Goal: Task Accomplishment & Management: Use online tool/utility

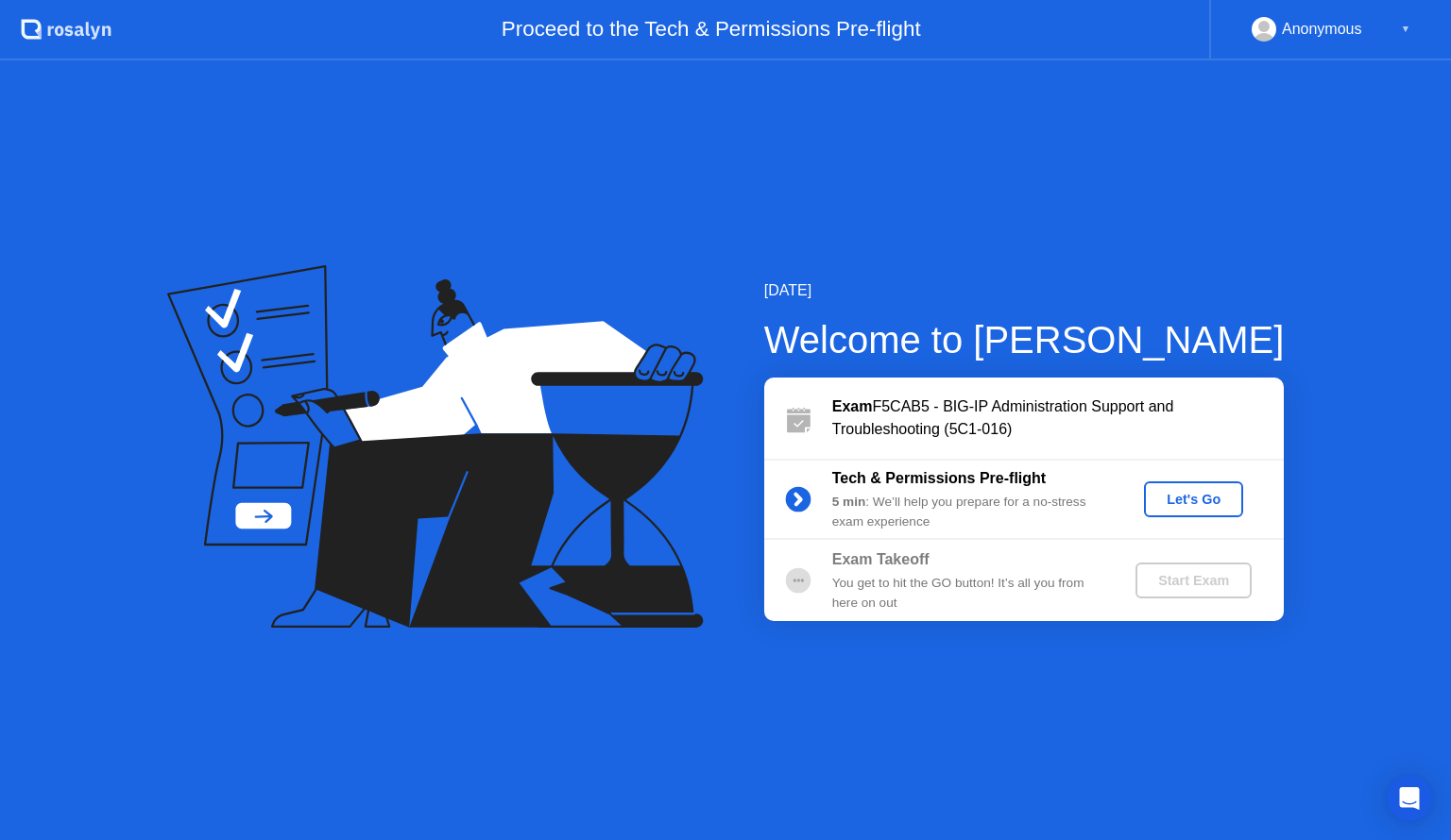
click at [1206, 483] on button "Let's Go" at bounding box center [1193, 499] width 99 height 36
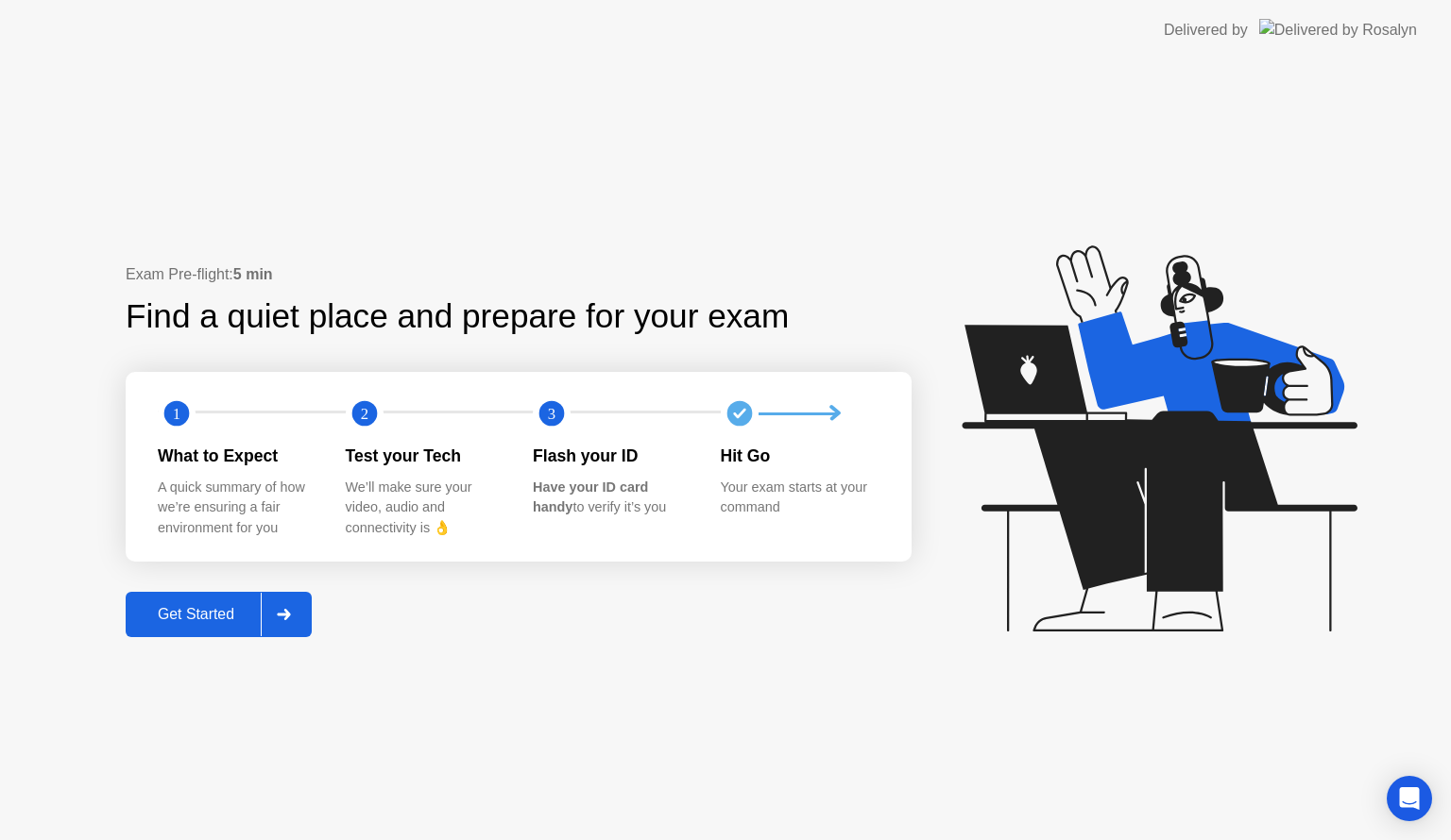
click at [144, 617] on div "Get Started" at bounding box center [196, 614] width 130 height 17
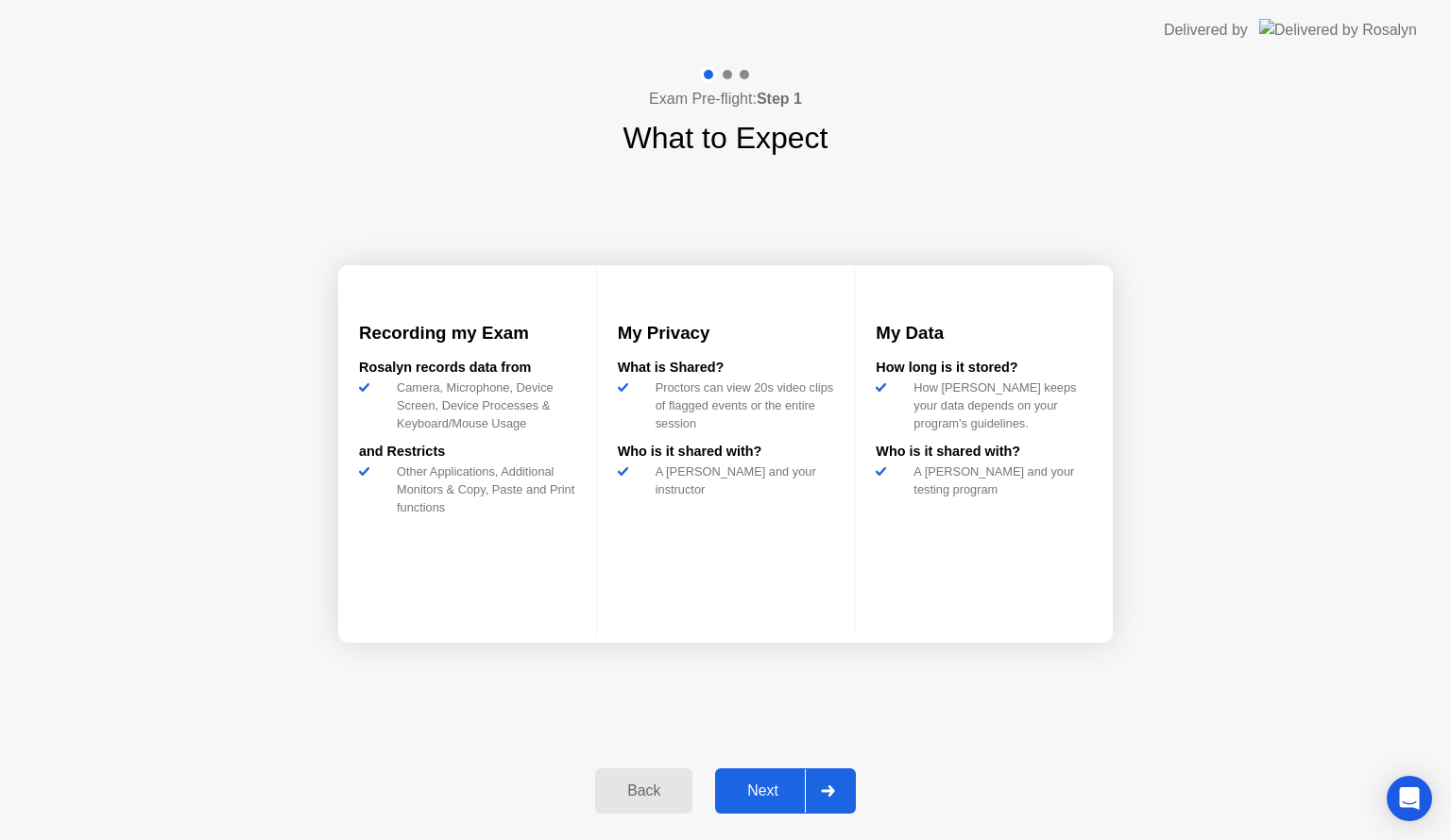
click at [760, 791] on div "Next" at bounding box center [762, 791] width 85 height 17
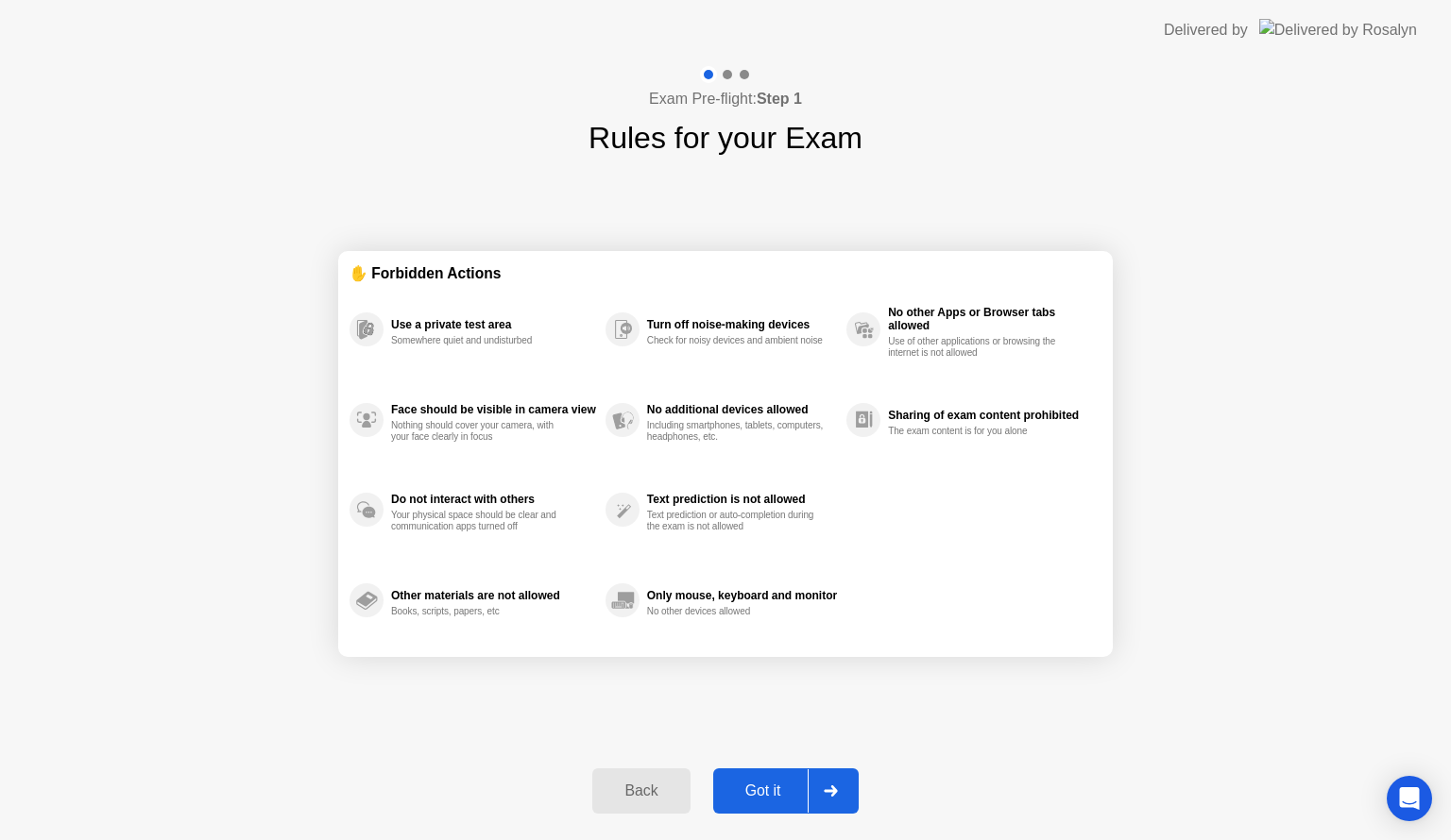
click at [760, 791] on div "Got it" at bounding box center [763, 791] width 88 height 17
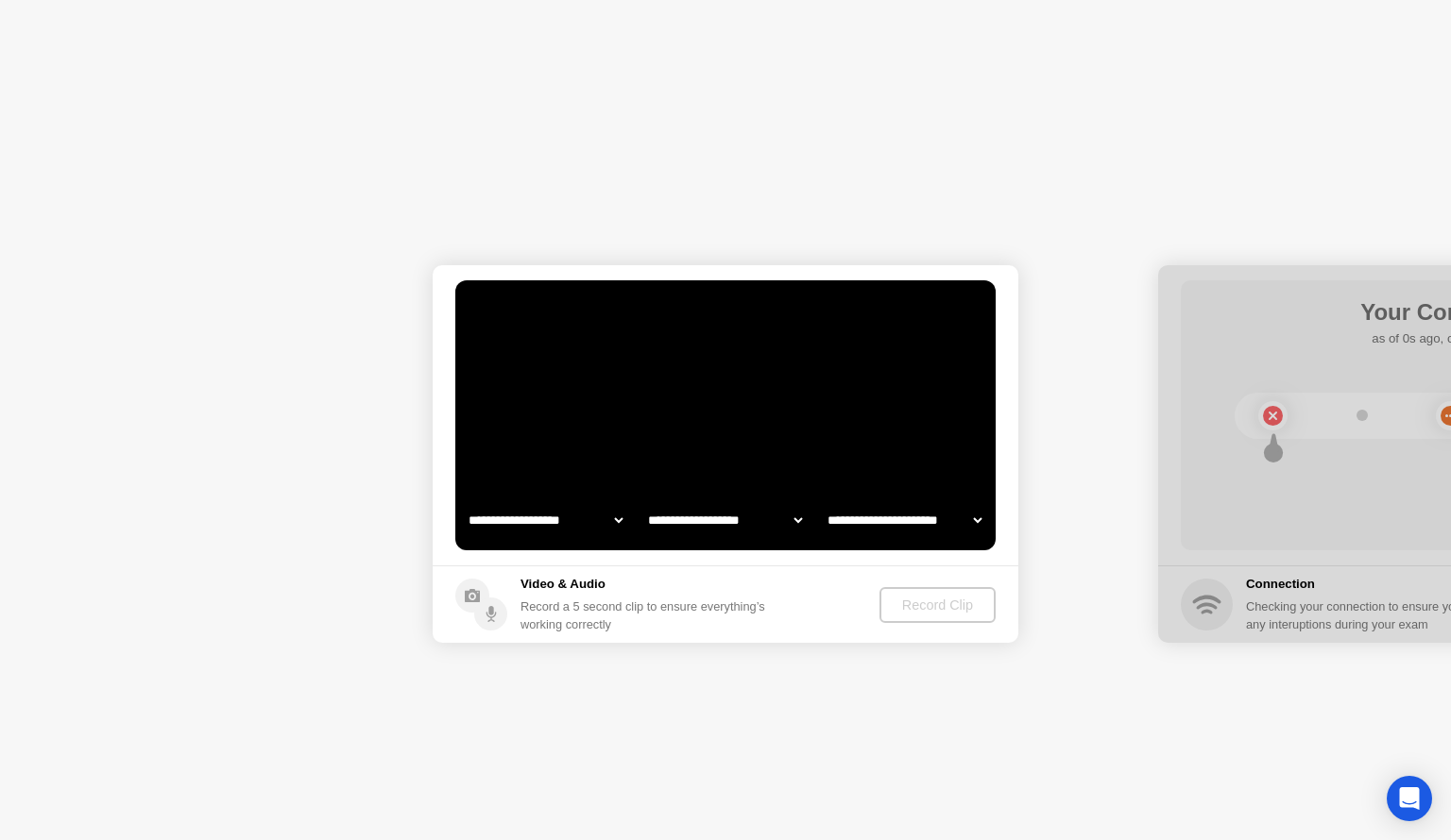
select select "**********"
select select "*******"
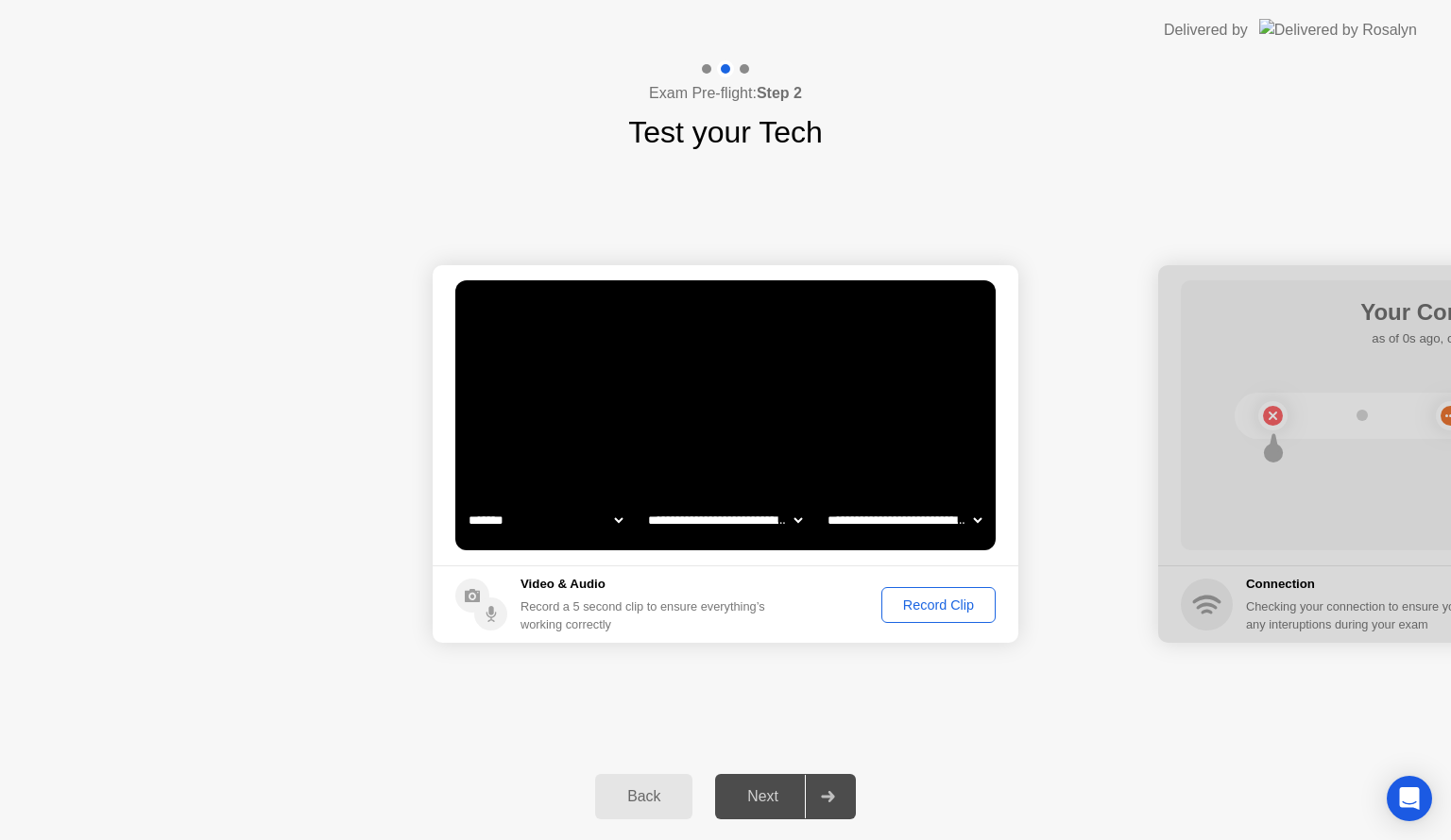
click at [1443, 540] on div at bounding box center [1451, 453] width 586 height 377
click at [948, 612] on div "Record Clip" at bounding box center [938, 606] width 101 height 15
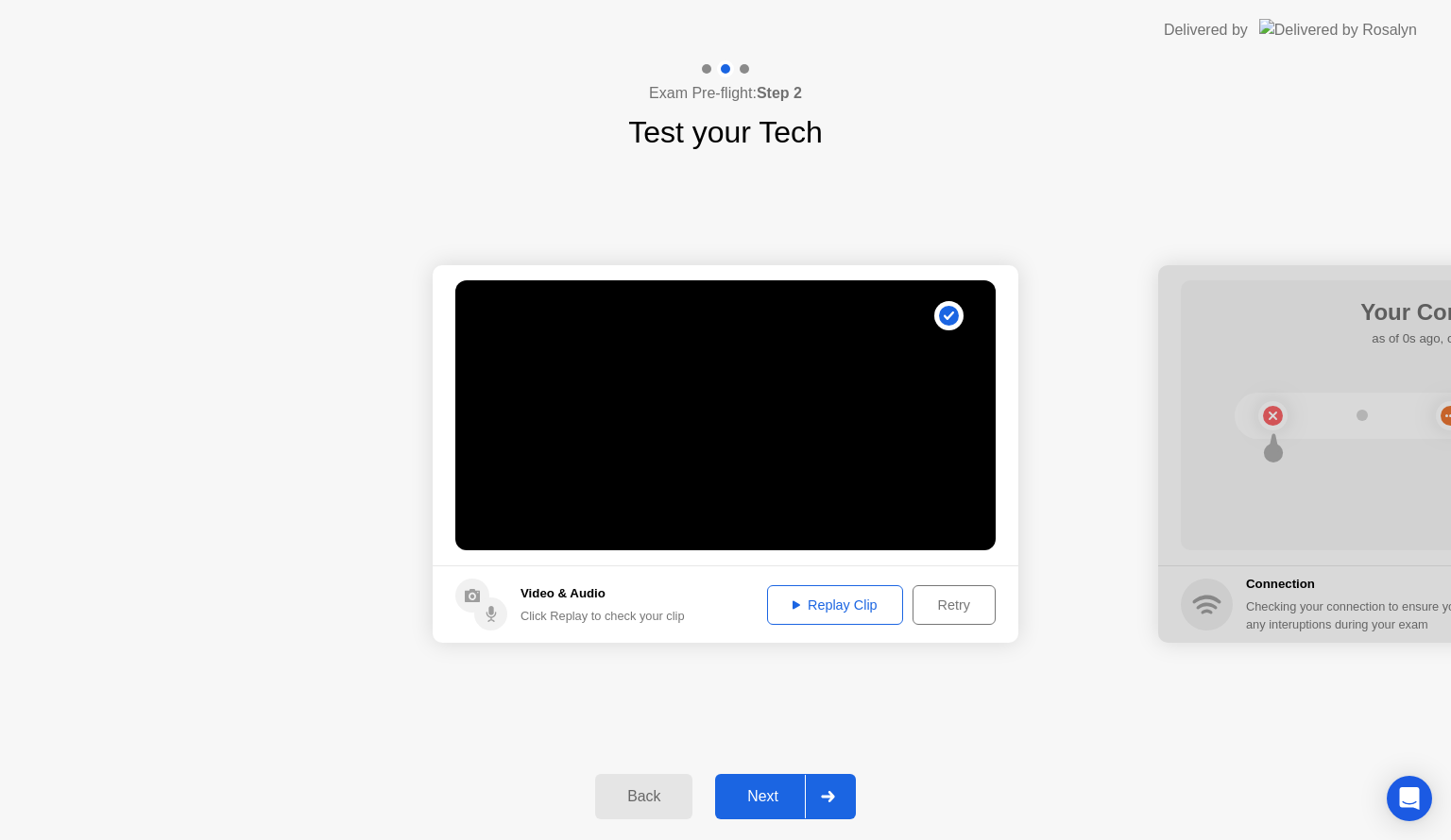
click at [893, 604] on div "Replay Clip" at bounding box center [835, 606] width 123 height 15
click at [786, 792] on div "Next" at bounding box center [762, 797] width 85 height 17
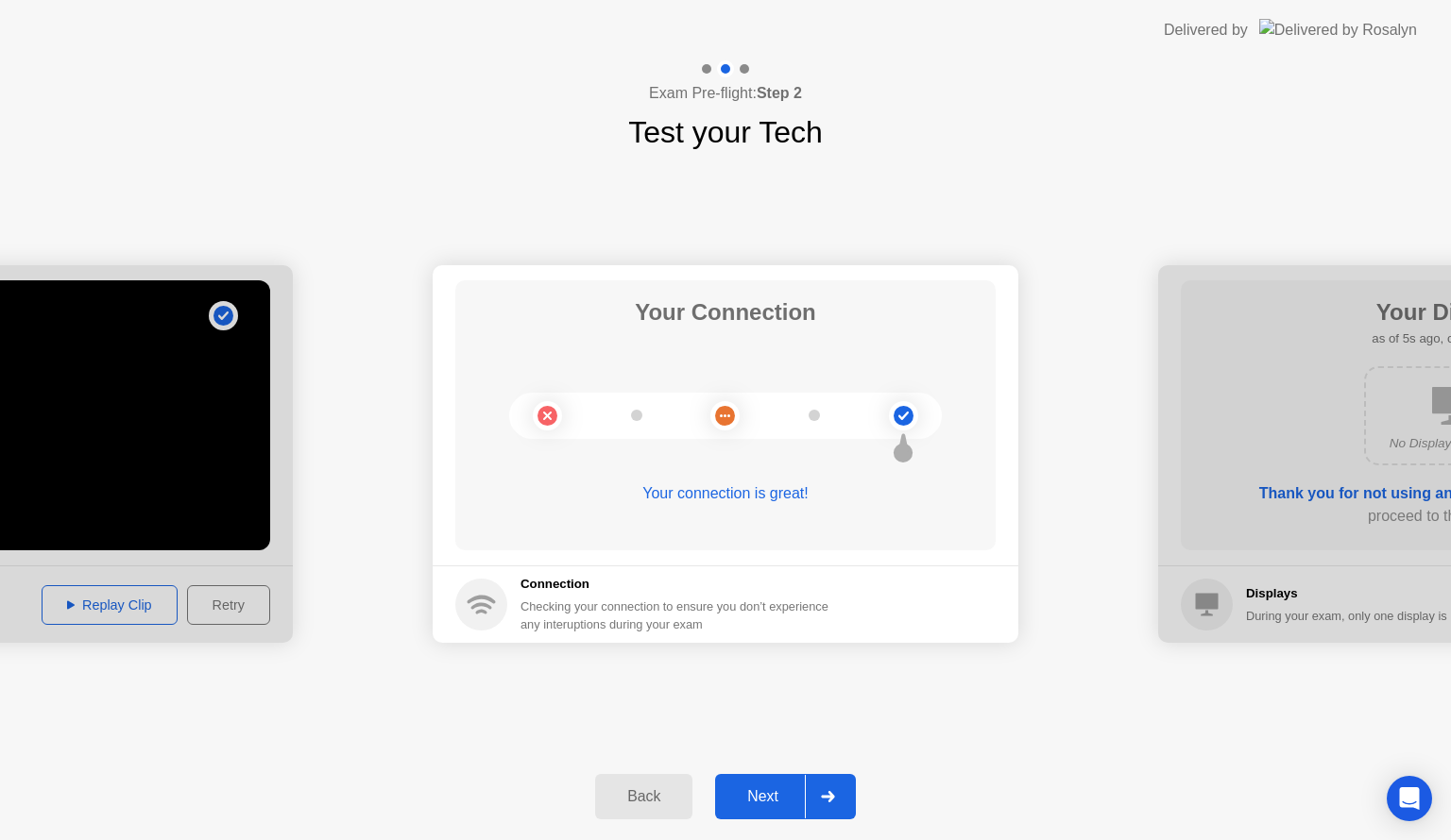
click at [772, 801] on div "Next" at bounding box center [762, 797] width 85 height 17
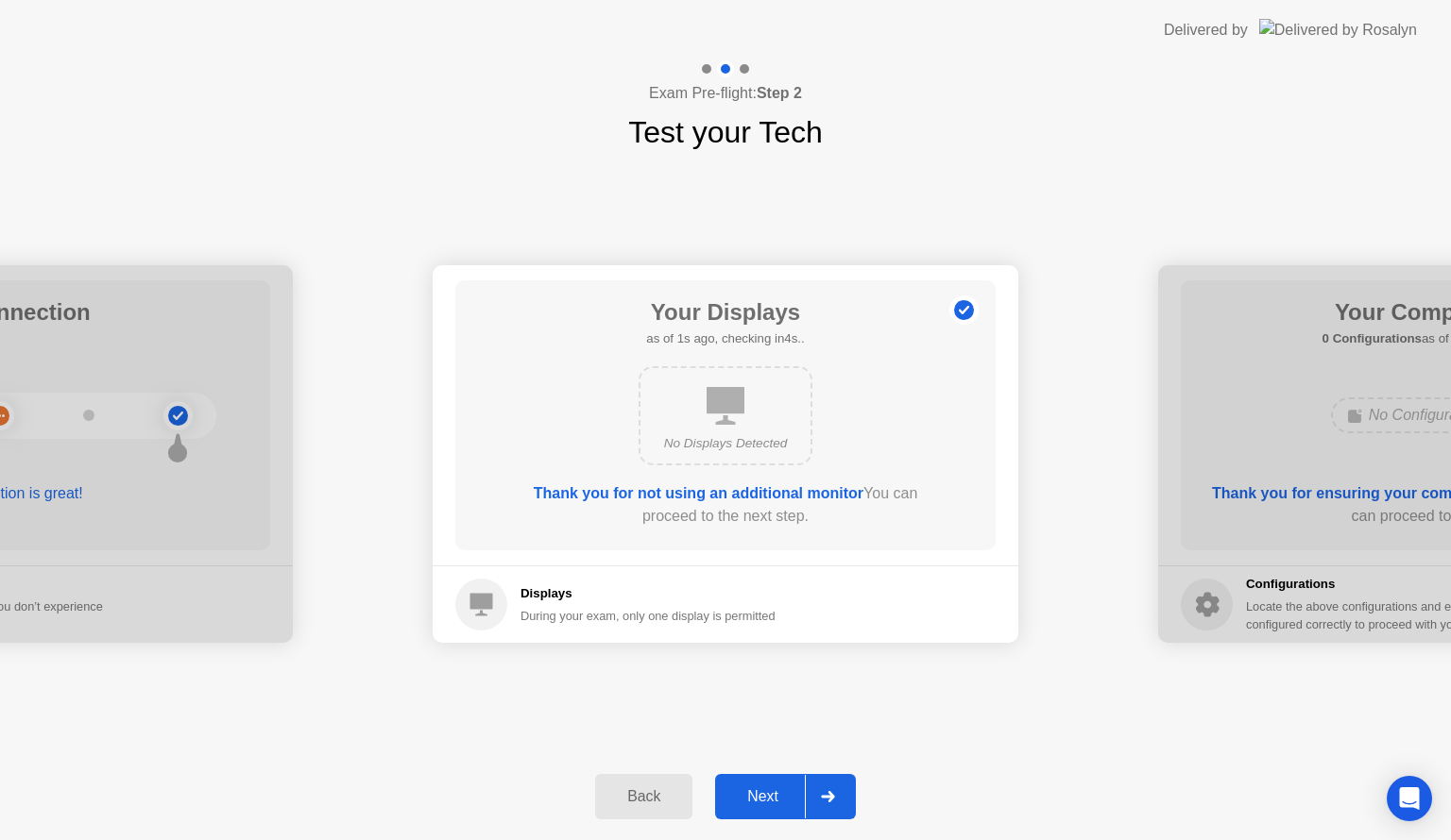
click at [772, 801] on div "Next" at bounding box center [762, 797] width 85 height 17
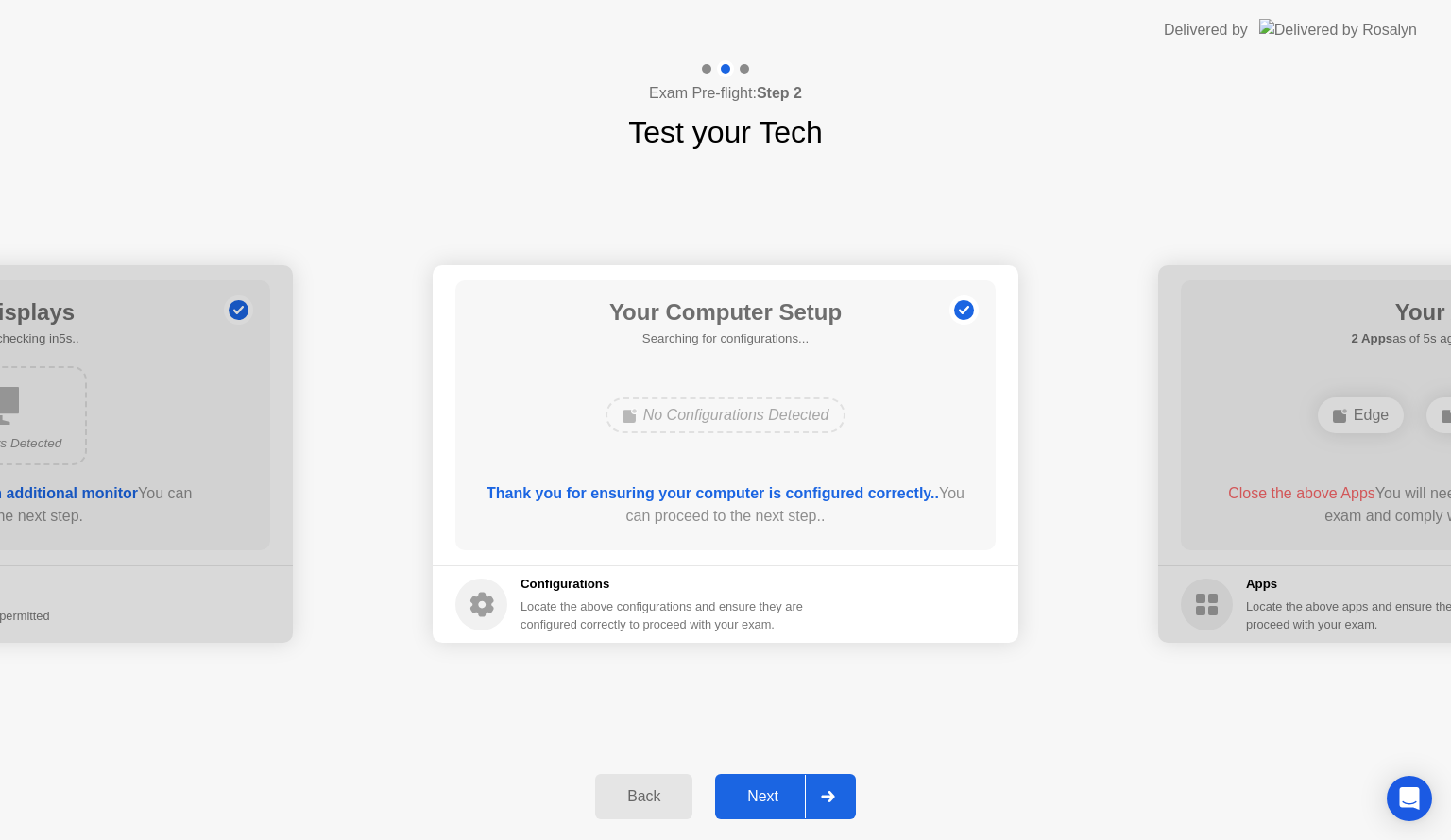
click at [772, 801] on div "Next" at bounding box center [762, 797] width 85 height 17
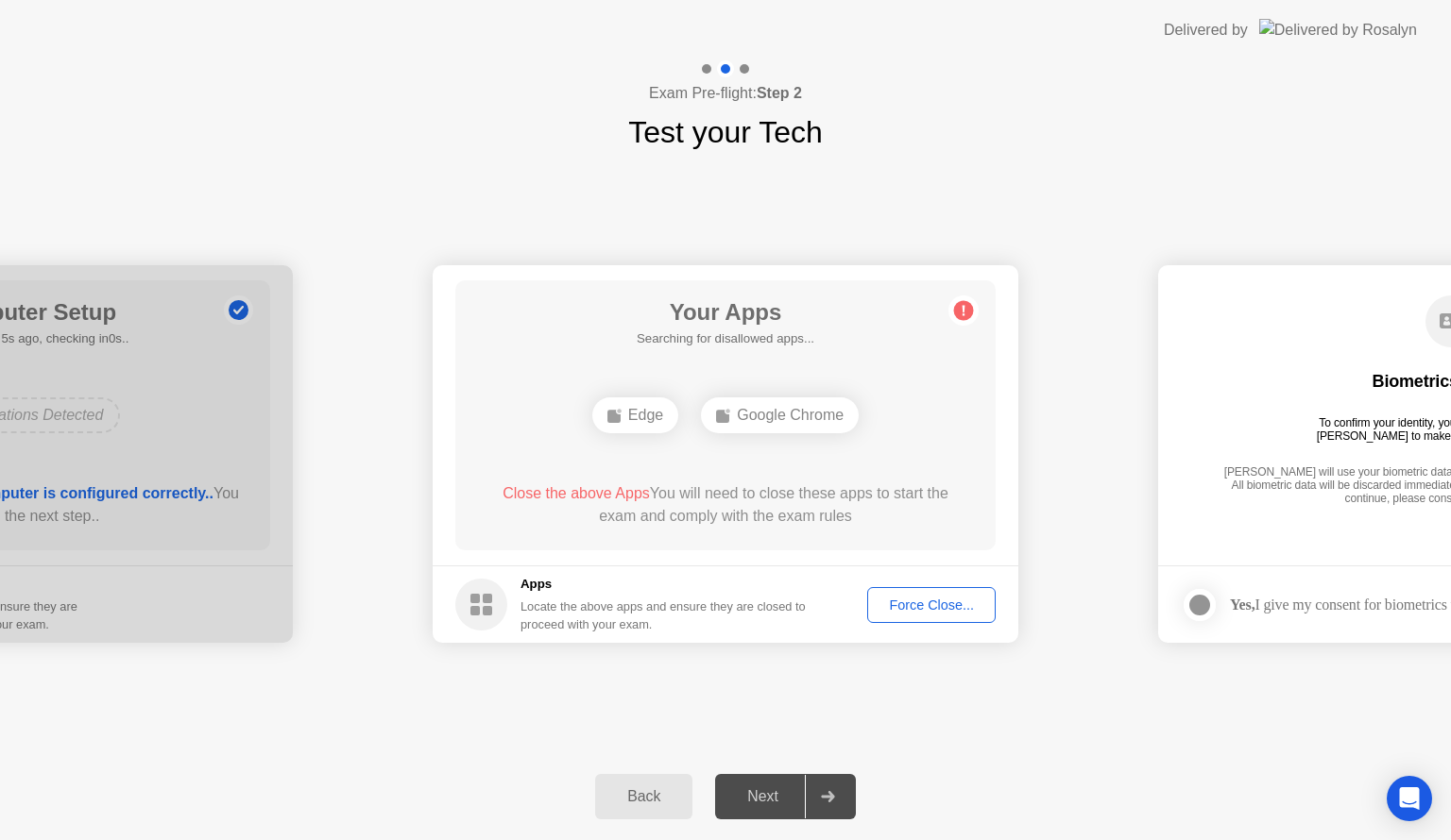
click at [89, 736] on div "**********" at bounding box center [725, 454] width 1451 height 599
click at [963, 611] on div "Force Close..." at bounding box center [931, 606] width 115 height 15
click at [1017, 440] on main "Your Apps 1 App as of 4s ago, checking in1s.. Edge Close the above App You will…" at bounding box center [725, 415] width 586 height 300
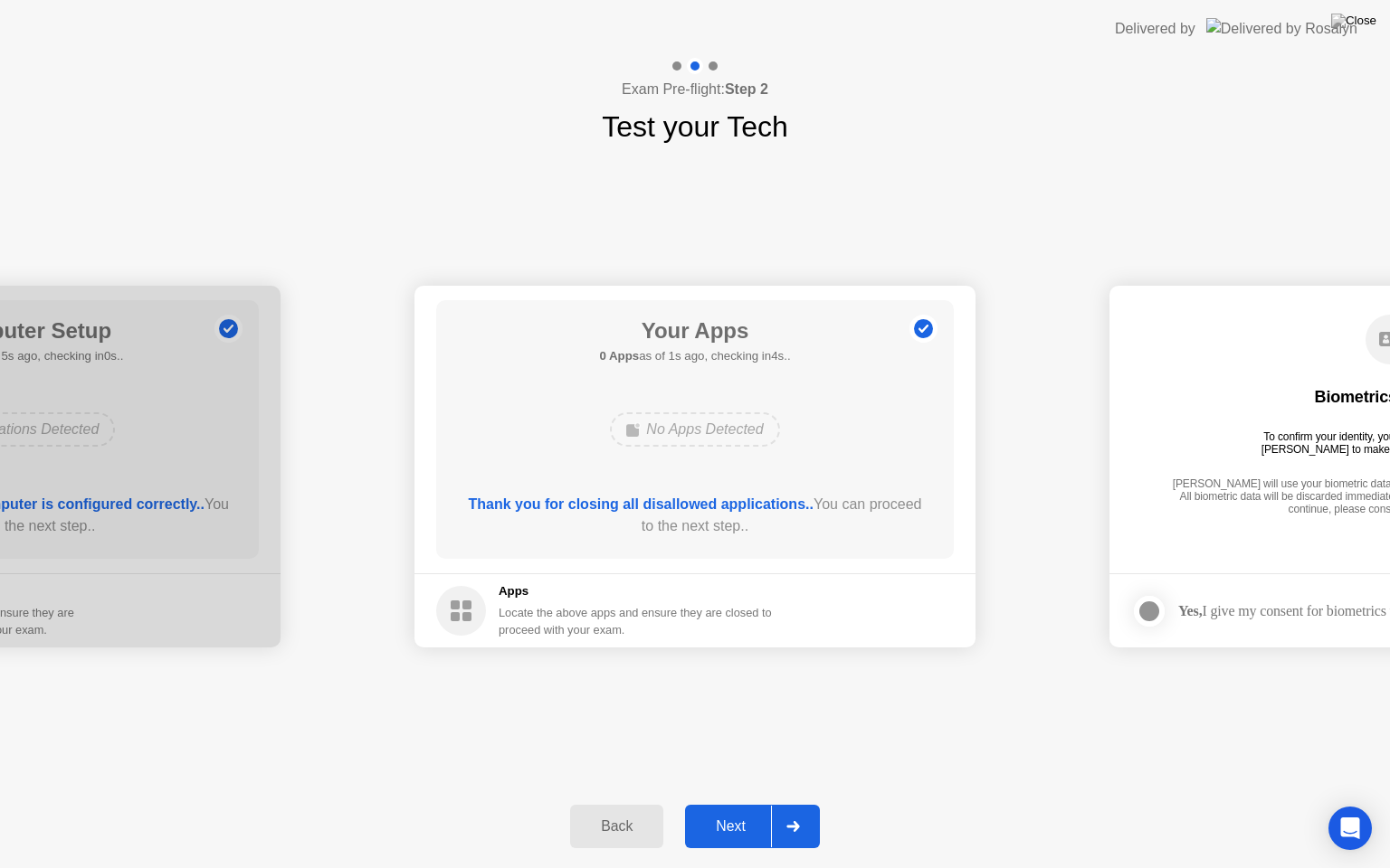
click at [728, 804] on button "Next" at bounding box center [752, 826] width 135 height 43
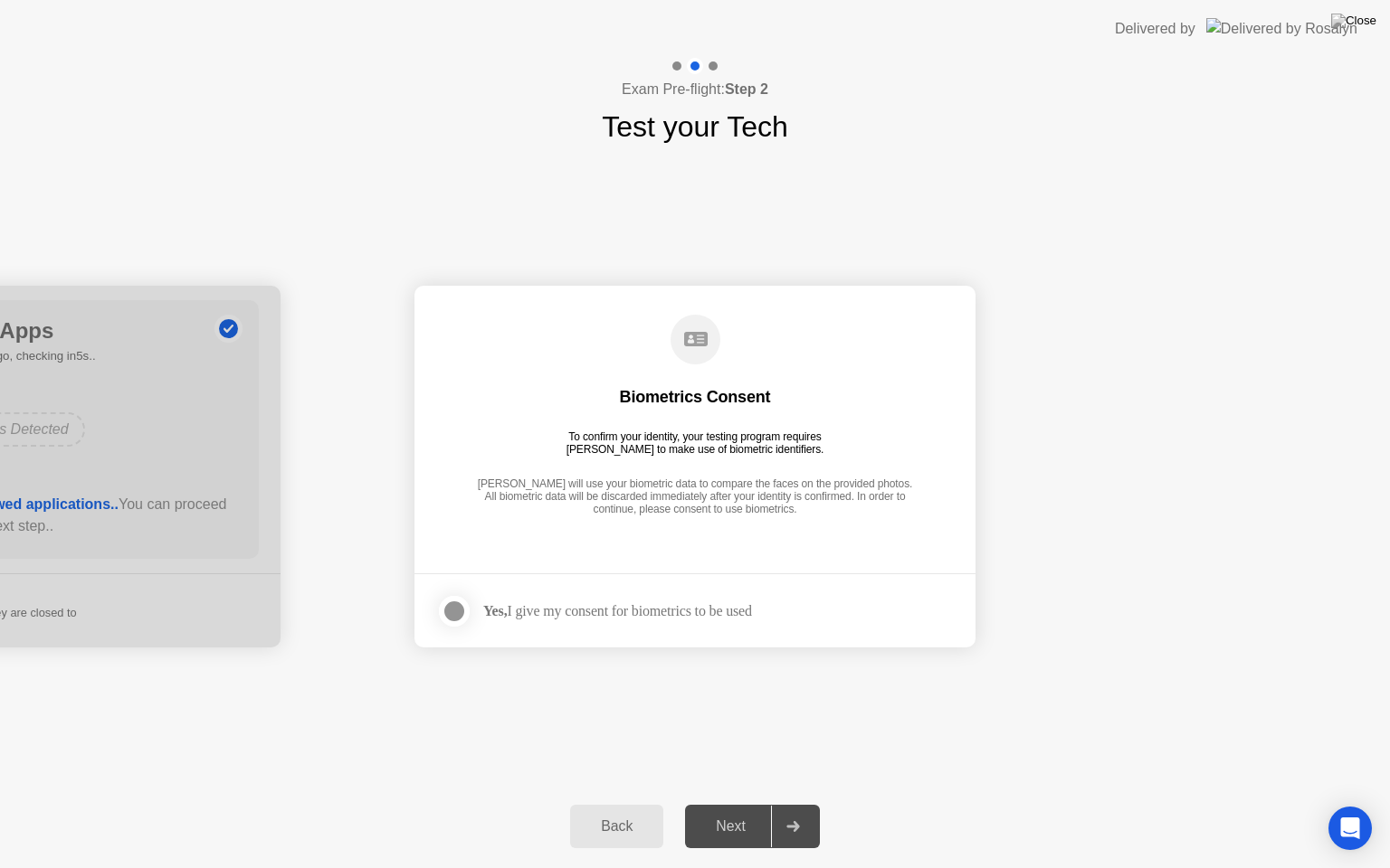
click at [606, 610] on div "Yes, I give my consent for biometrics to be used" at bounding box center [617, 611] width 269 height 17
click at [437, 606] on label at bounding box center [459, 611] width 47 height 36
click at [758, 804] on button "Next" at bounding box center [752, 826] width 135 height 43
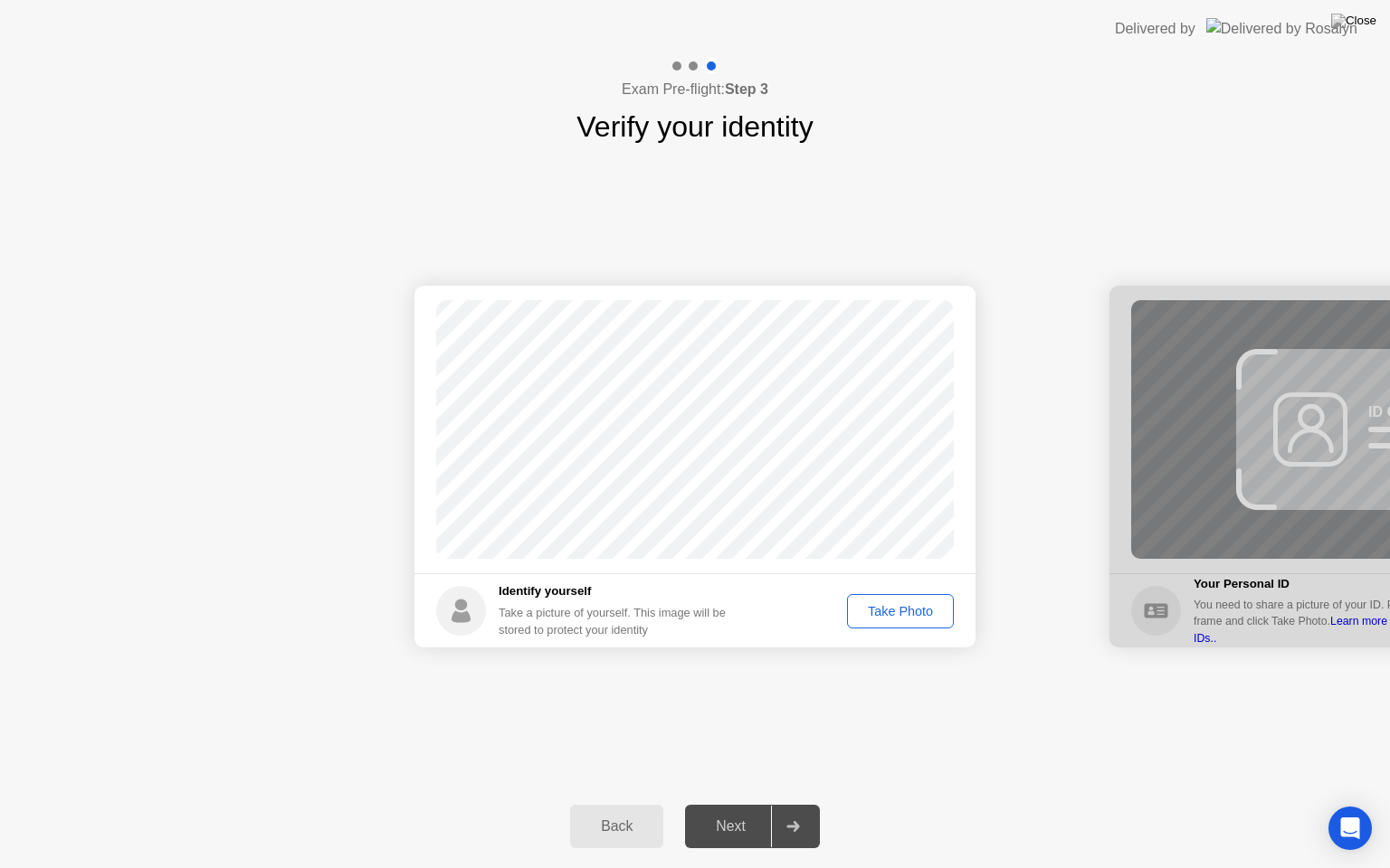
click at [912, 614] on div "Take Photo" at bounding box center [901, 611] width 94 height 15
click at [911, 625] on button "Retake" at bounding box center [912, 611] width 83 height 34
click at [912, 616] on div "Take Photo" at bounding box center [901, 611] width 94 height 15
click at [737, 804] on button "Next" at bounding box center [752, 826] width 135 height 43
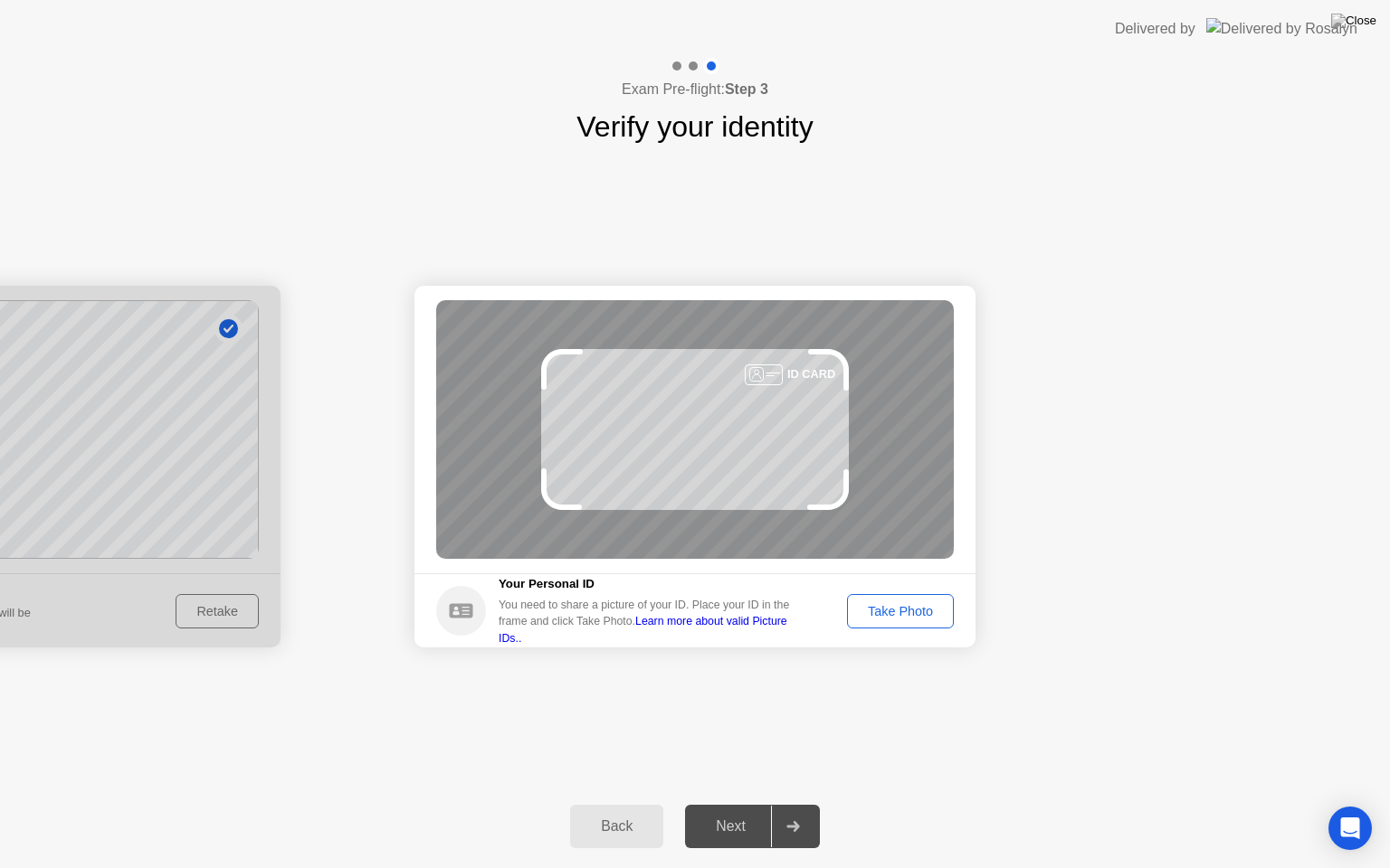
click at [893, 604] on div "Take Photo" at bounding box center [901, 611] width 94 height 15
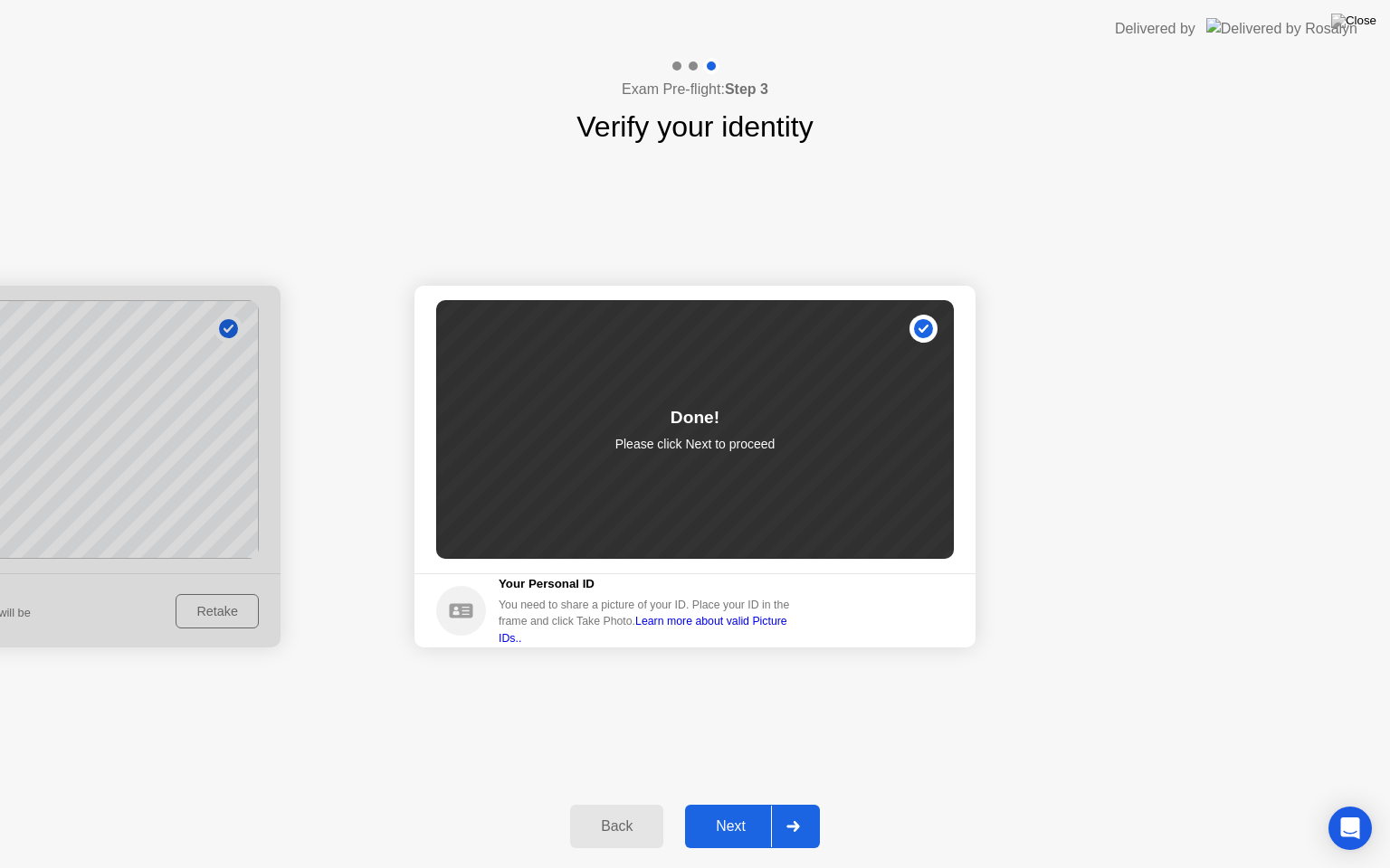
click at [765, 804] on div "Next" at bounding box center [730, 827] width 81 height 17
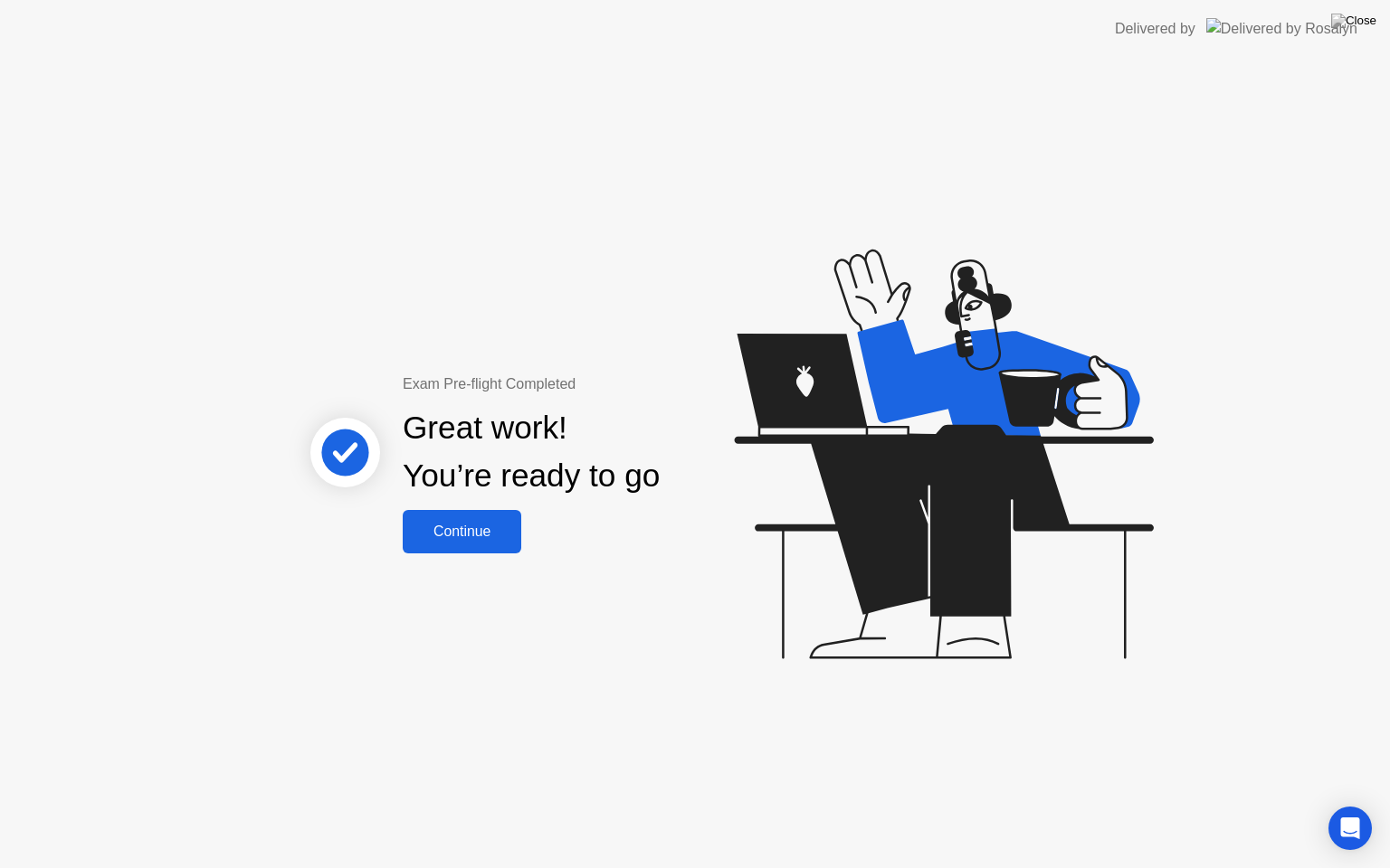
click at [449, 533] on div "Continue" at bounding box center [462, 532] width 108 height 17
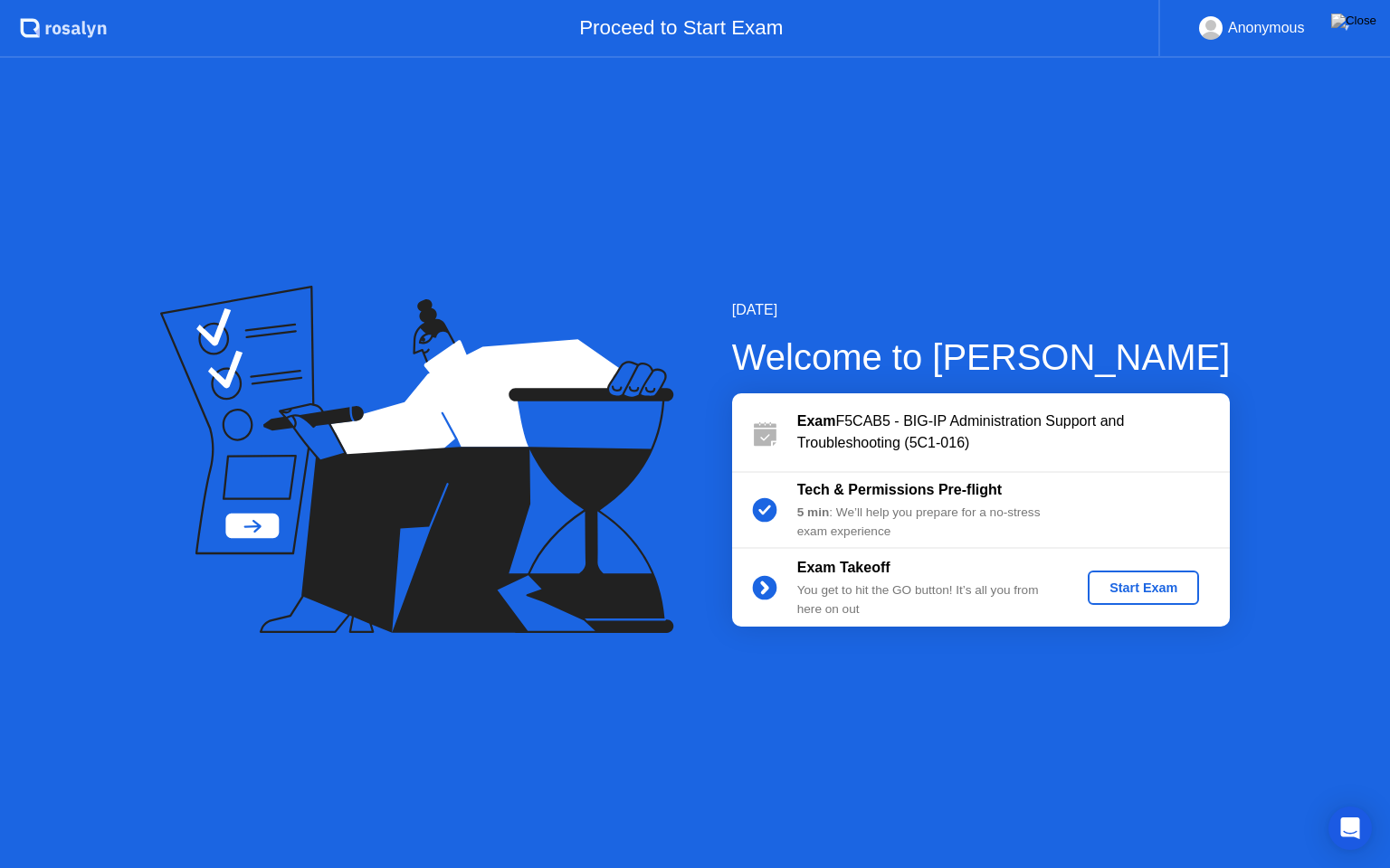
click at [1167, 595] on div "Start Exam" at bounding box center [1143, 588] width 97 height 15
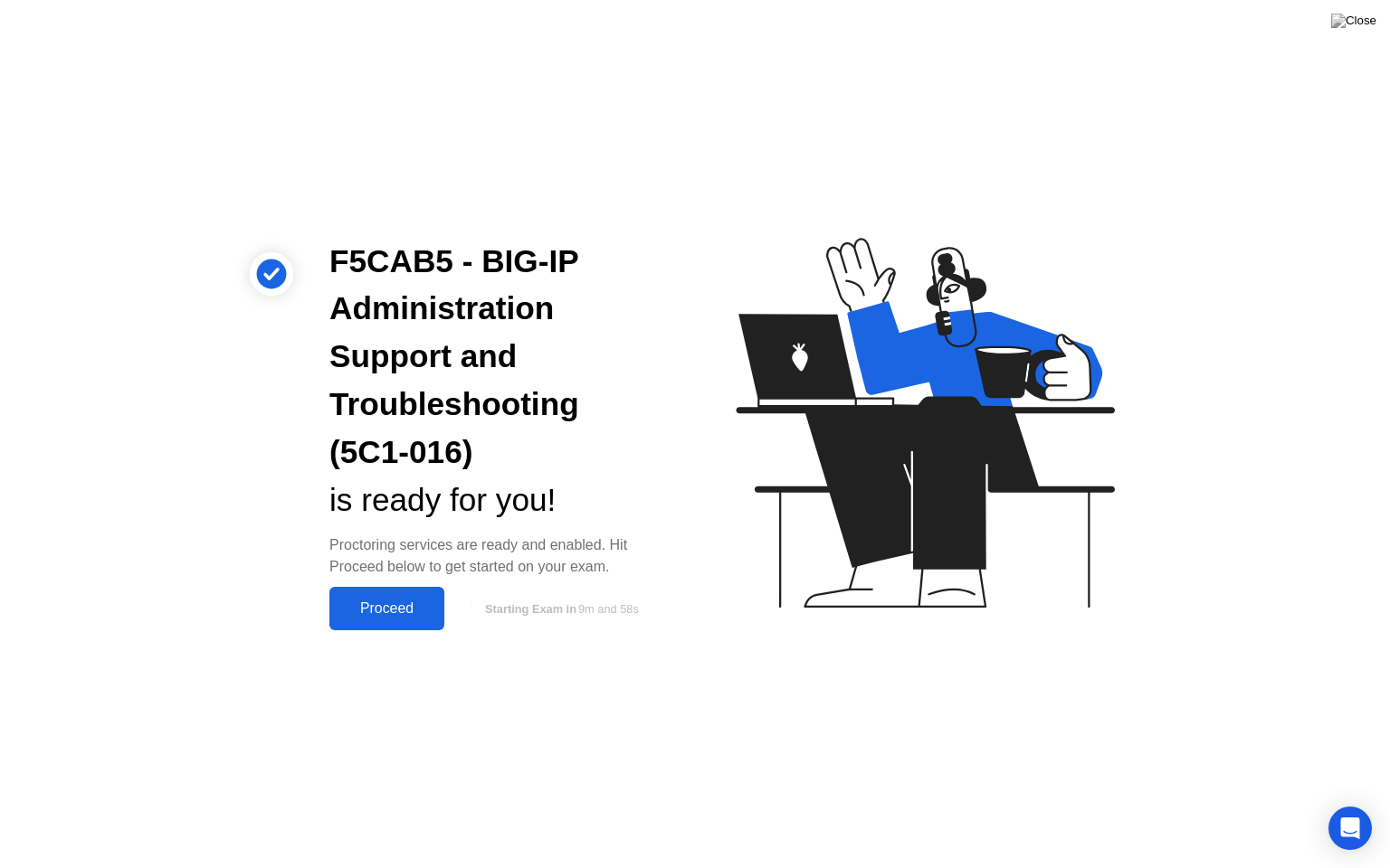
click at [397, 616] on div "Proceed" at bounding box center [386, 609] width 104 height 17
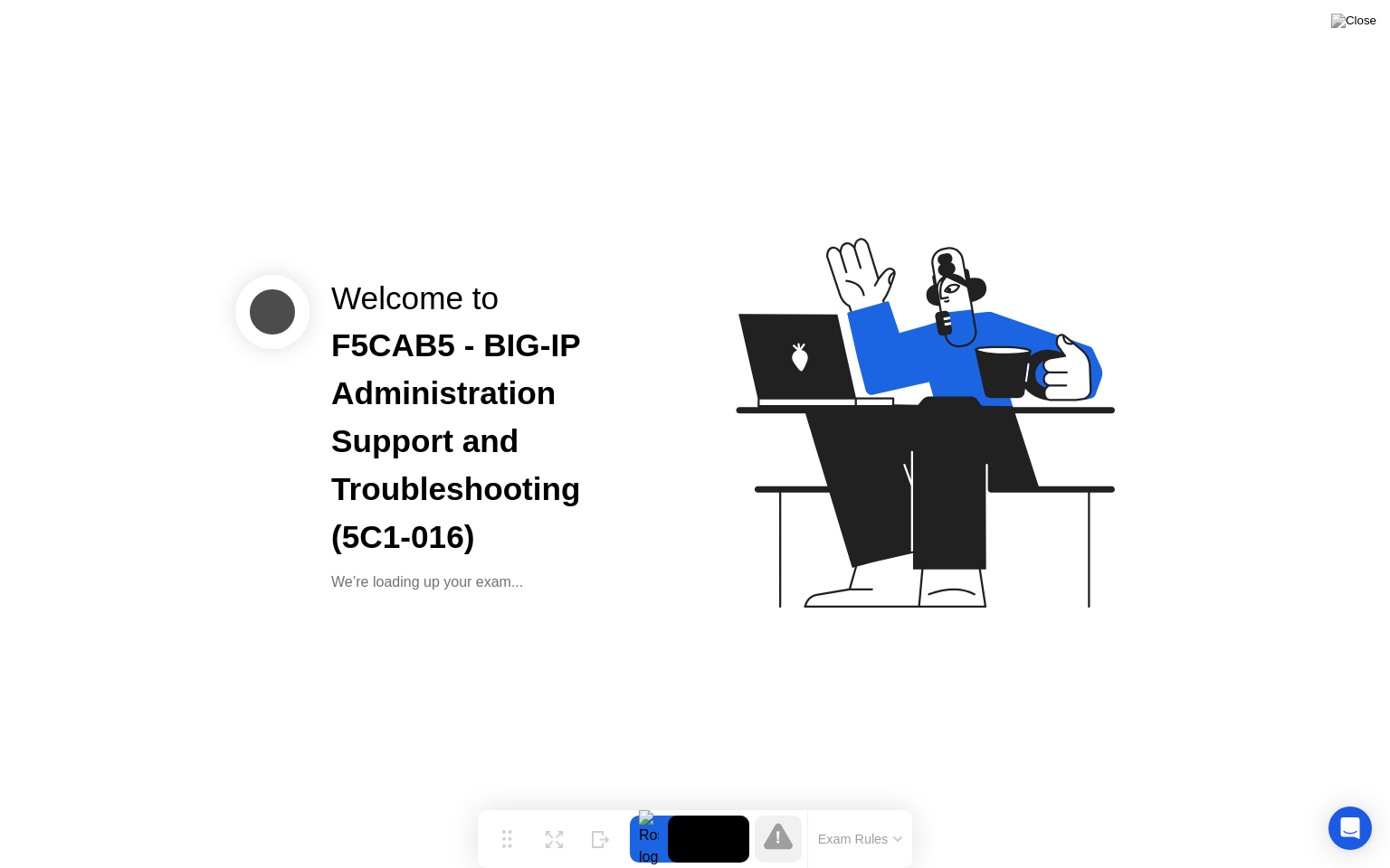
click at [553, 804] on icon at bounding box center [554, 839] width 17 height 17
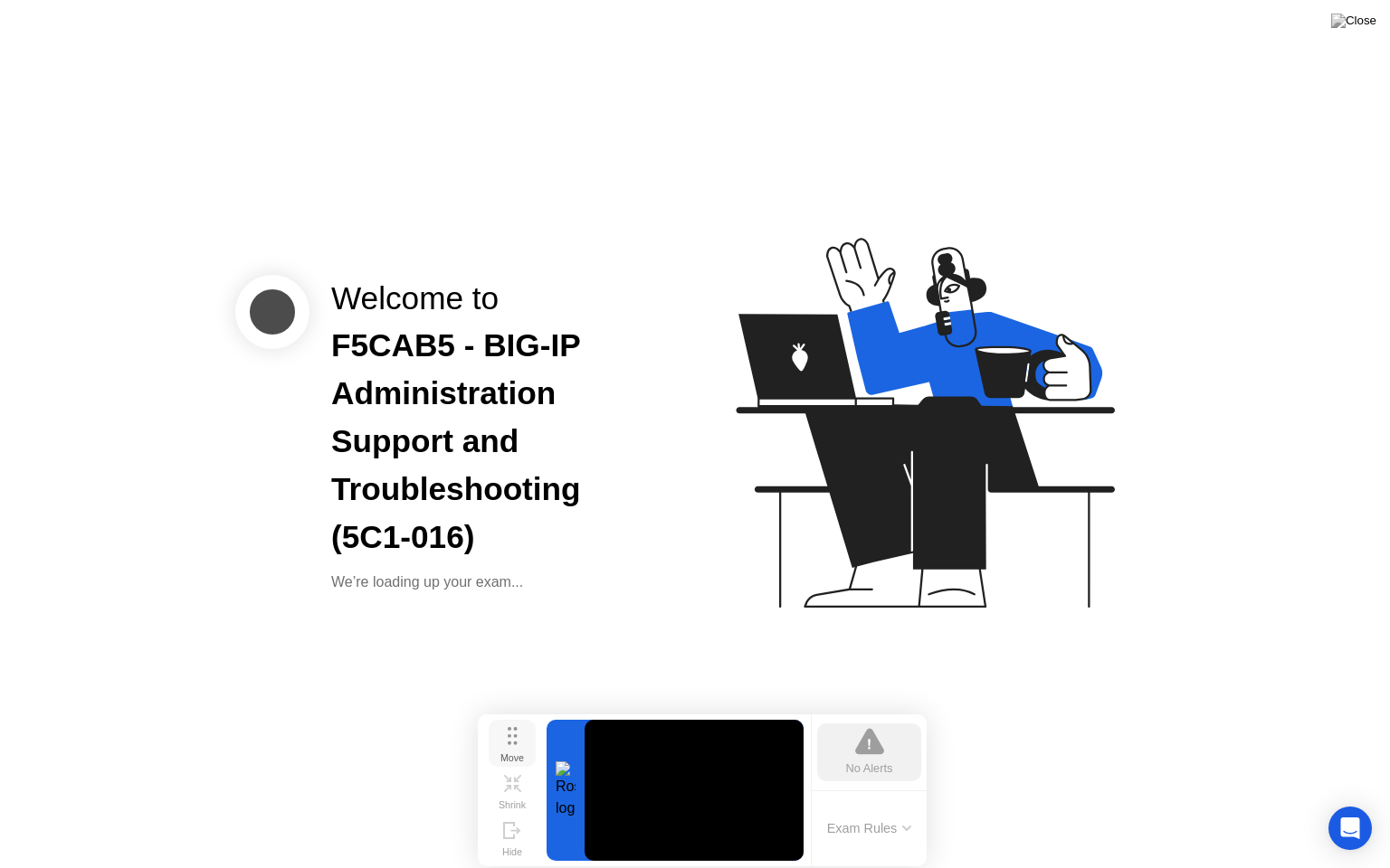
drag, startPoint x: 511, startPoint y: 839, endPoint x: 521, endPoint y: 745, distance: 94.5
click at [521, 745] on body "Welcome to F5CAB5 - BIG-IP Administration Support and Troubleshooting (5C1-016)…" at bounding box center [695, 434] width 1390 height 868
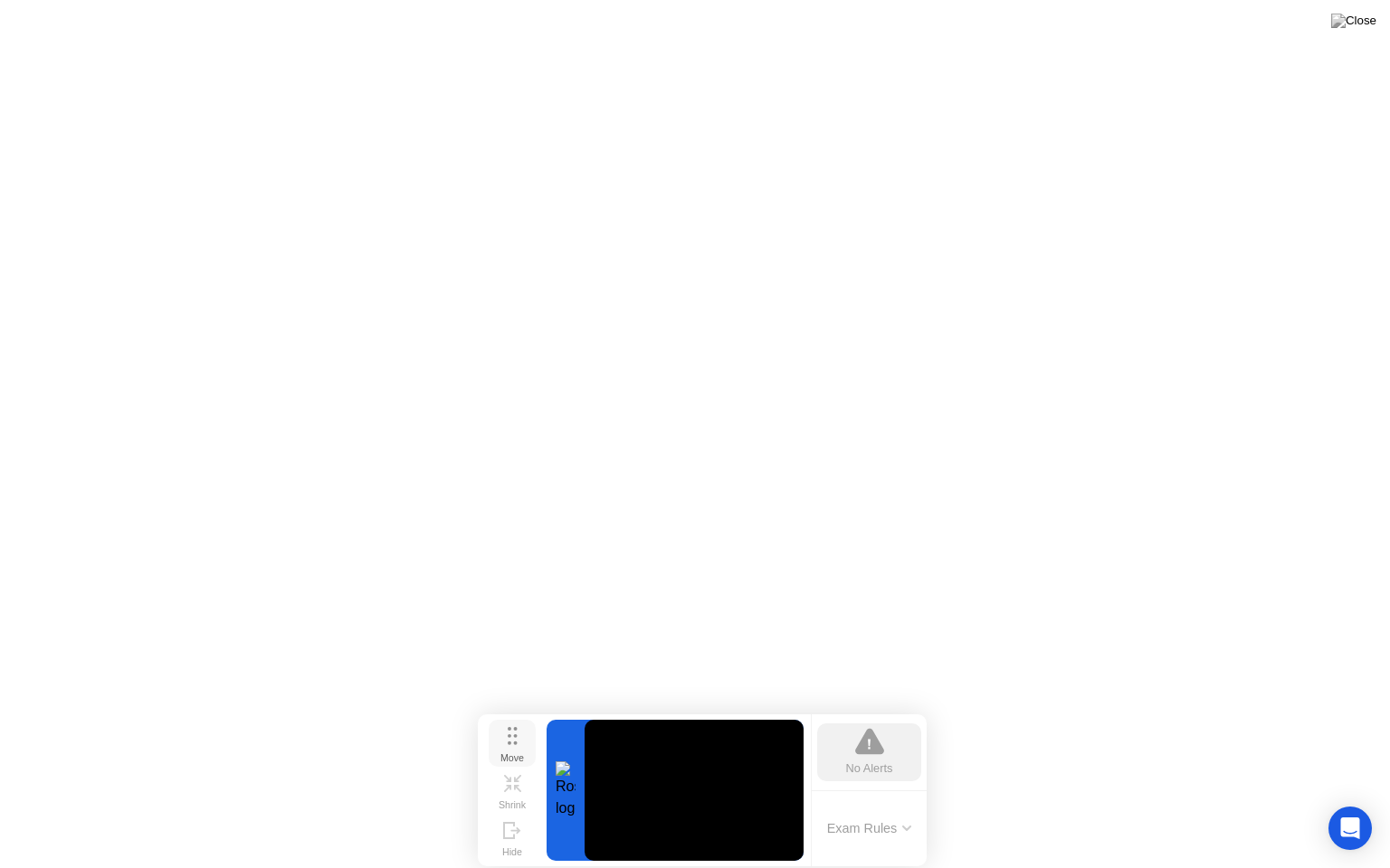
drag, startPoint x: 521, startPoint y: 745, endPoint x: 932, endPoint y: 314, distance: 595.6
click at [535, 720] on button "Move" at bounding box center [511, 743] width 47 height 47
drag, startPoint x: 925, startPoint y: 309, endPoint x: 950, endPoint y: 279, distance: 39.1
click at [518, 727] on icon at bounding box center [512, 737] width 10 height 18
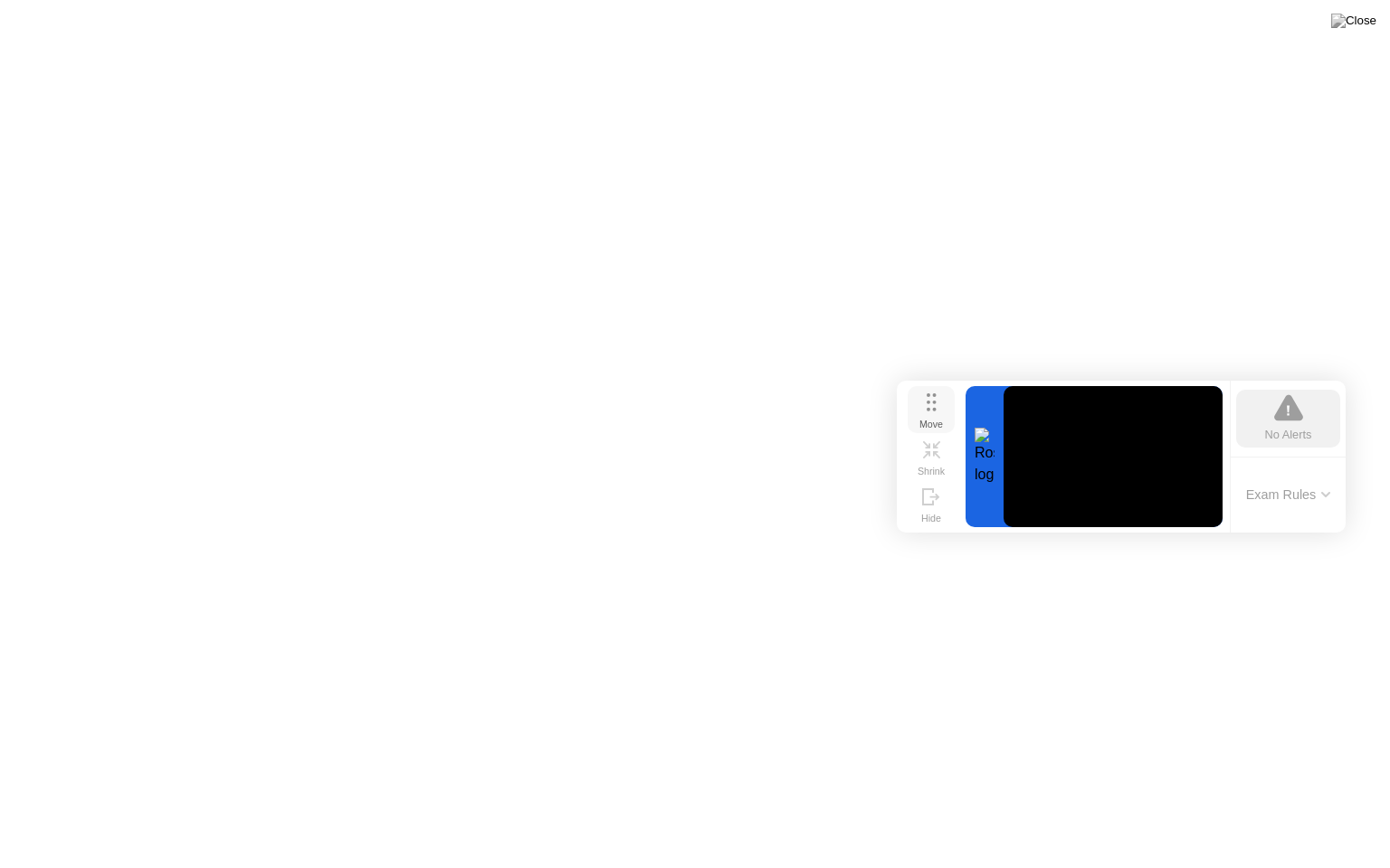
drag, startPoint x: 956, startPoint y: 284, endPoint x: 931, endPoint y: 463, distance: 180.7
click at [931, 429] on div "Move" at bounding box center [931, 424] width 24 height 11
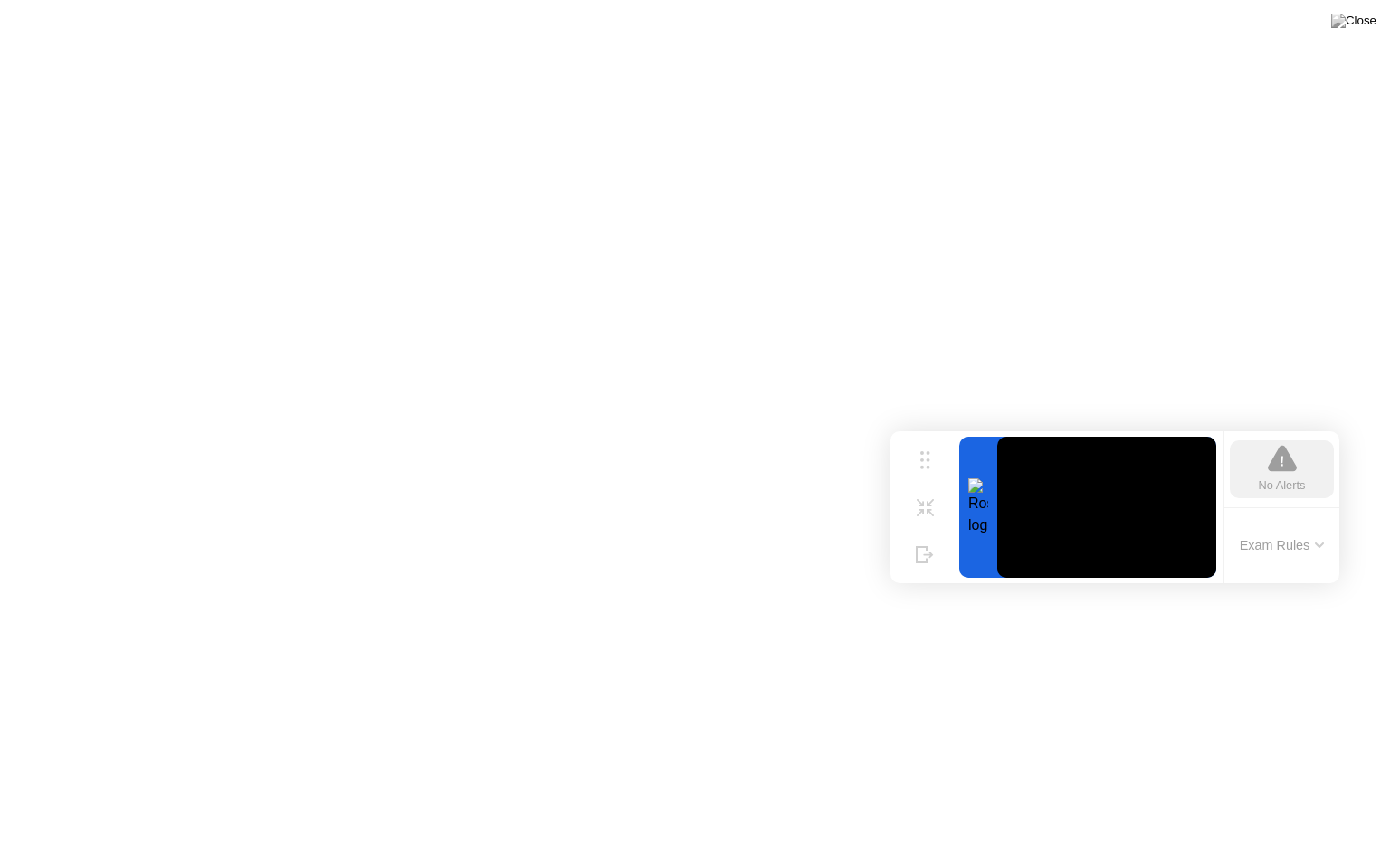
click at [1277, 464] on icon at bounding box center [1281, 459] width 29 height 27
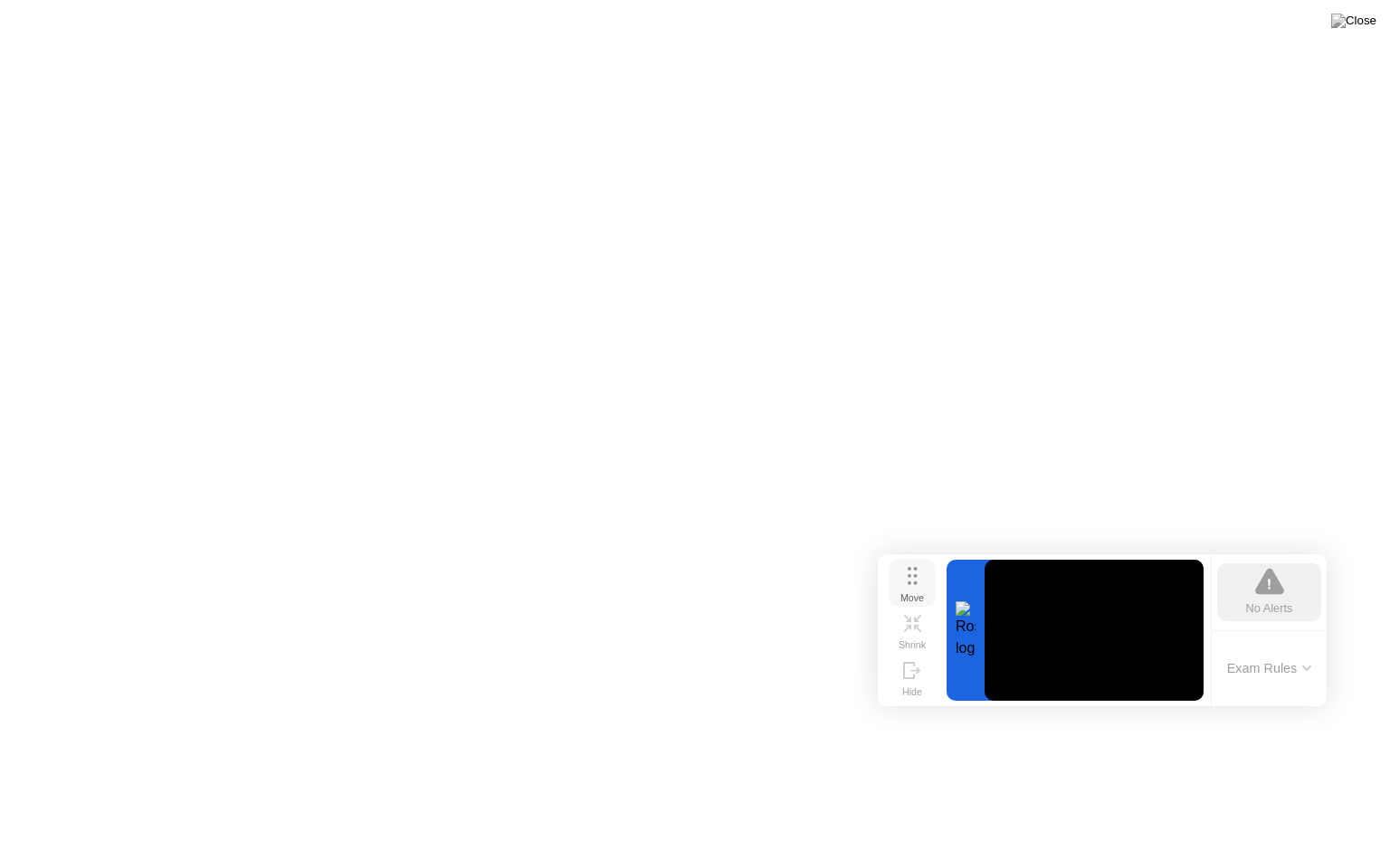
drag, startPoint x: 918, startPoint y: 467, endPoint x: 906, endPoint y: 589, distance: 122.6
click at [906, 592] on div "Move" at bounding box center [913, 598] width 24 height 11
click at [906, 632] on icon at bounding box center [913, 623] width 17 height 17
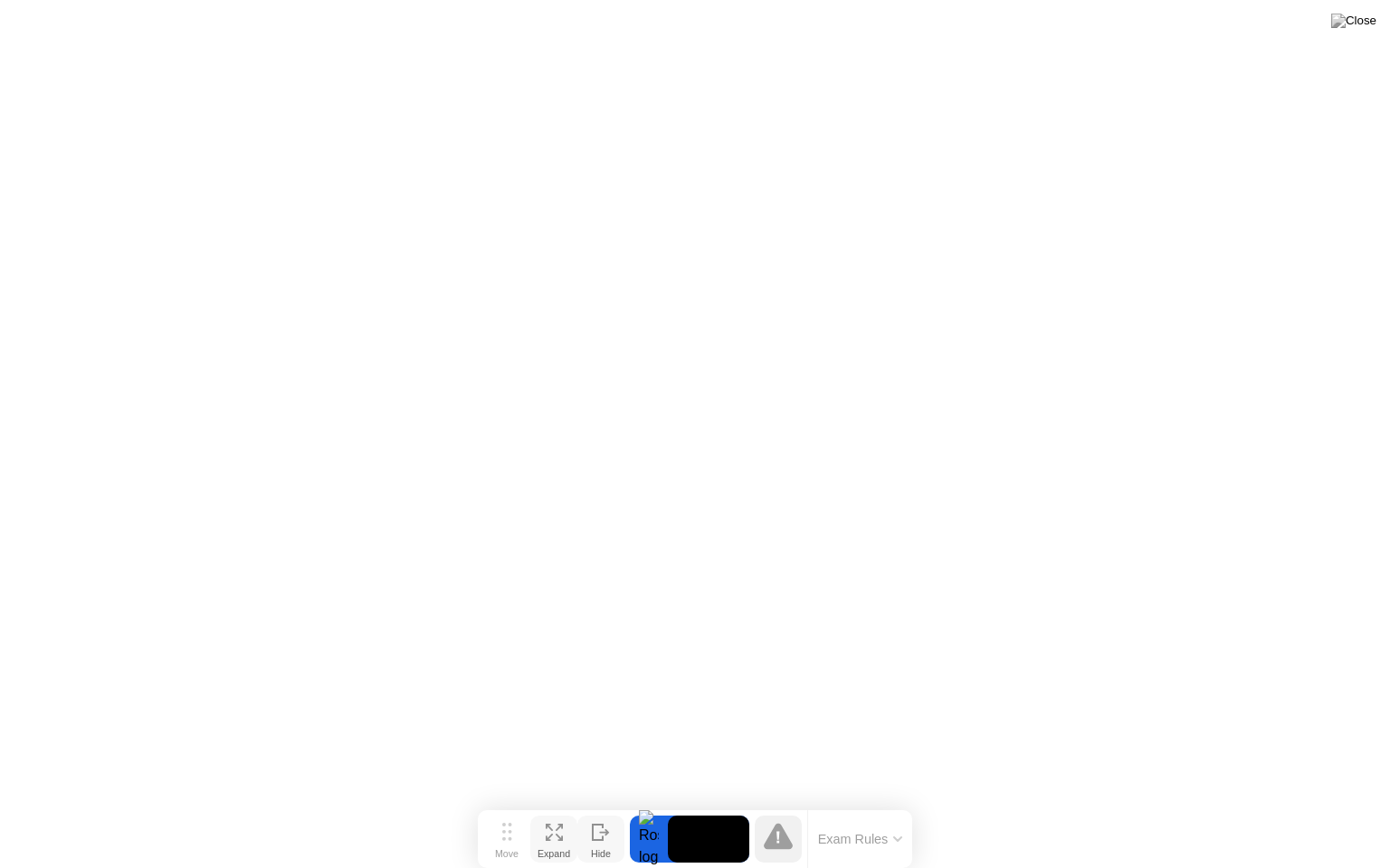
click at [592, 804] on icon at bounding box center [597, 832] width 10 height 16
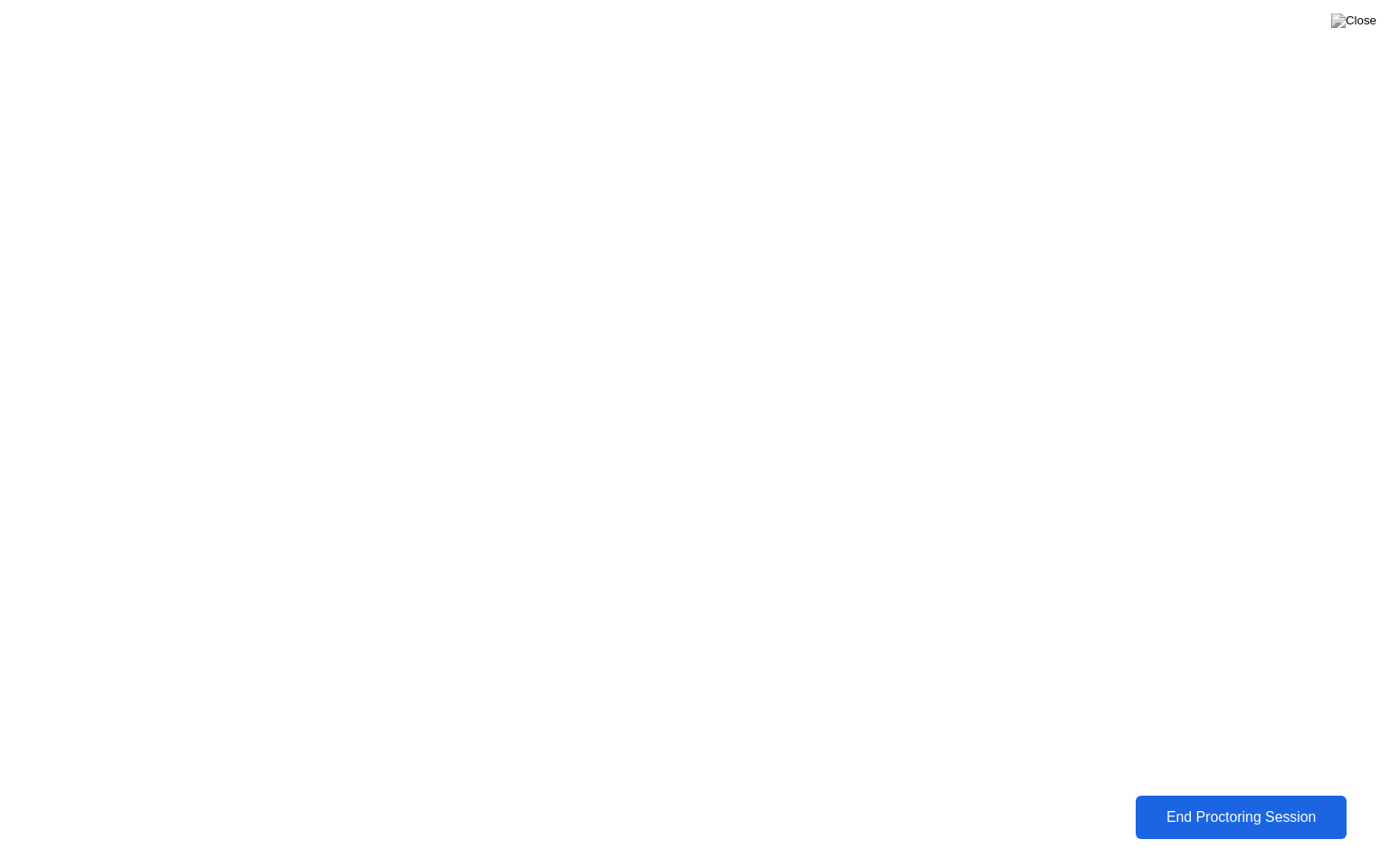
click at [1254, 804] on button "End Proctoring Session" at bounding box center [1241, 817] width 212 height 43
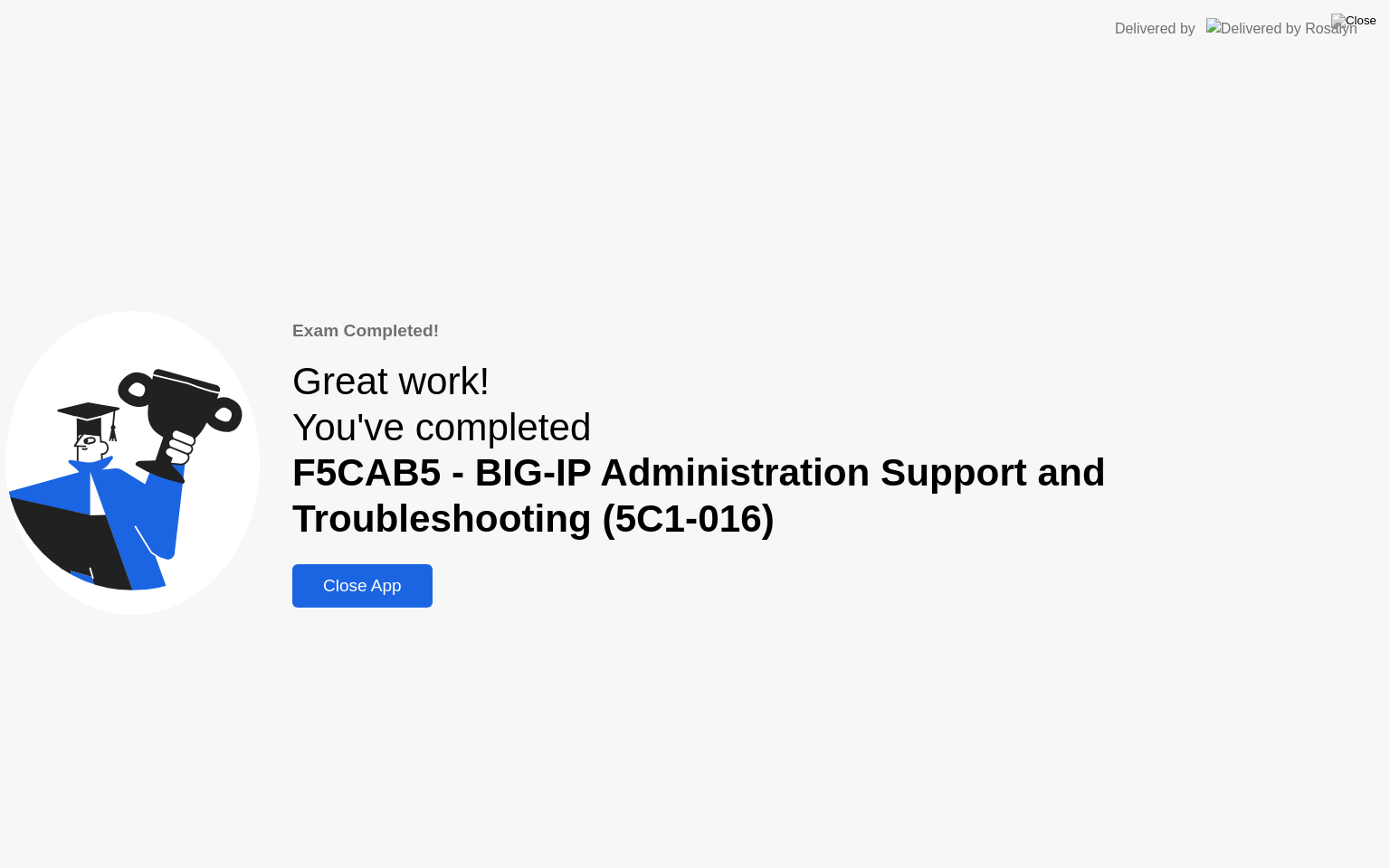
click at [377, 584] on div "Close App" at bounding box center [362, 587] width 130 height 20
